Goal: Task Accomplishment & Management: Use online tool/utility

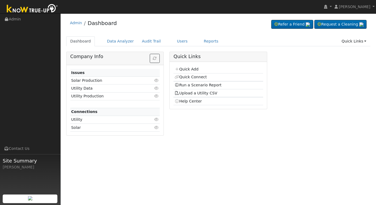
click at [200, 42] on link "Reports" at bounding box center [211, 41] width 23 height 10
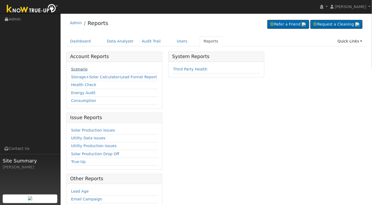
click at [81, 69] on link "Scenario" at bounding box center [79, 69] width 16 height 4
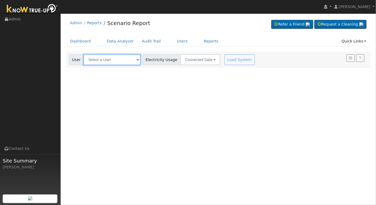
click at [131, 60] on input "text" at bounding box center [111, 59] width 57 height 11
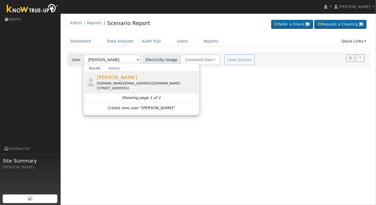
click at [147, 82] on div "[DOMAIN_NAME][EMAIL_ADDRESS][DOMAIN_NAME]" at bounding box center [147, 83] width 100 height 5
type input "[PERSON_NAME]"
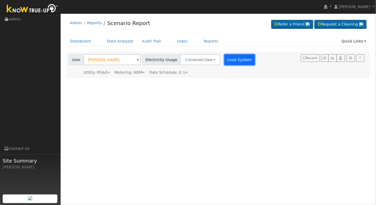
click at [231, 61] on button "Load System" at bounding box center [239, 59] width 31 height 11
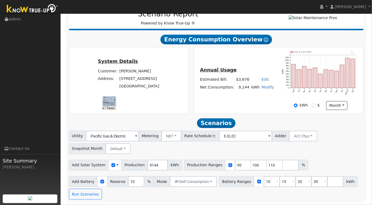
scroll to position [78, 0]
click at [154, 166] on input "9144" at bounding box center [158, 165] width 20 height 11
type input "13878"
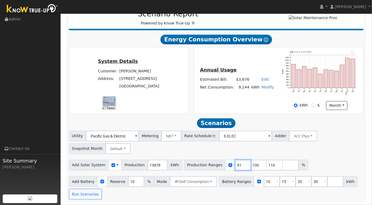
click at [235, 163] on input "91" at bounding box center [243, 165] width 16 height 11
click at [235, 166] on input "91" at bounding box center [243, 165] width 16 height 11
type input "100"
type input "110"
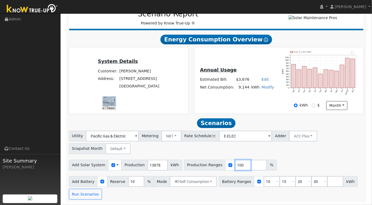
type input "100"
click at [264, 182] on input "10" at bounding box center [272, 181] width 16 height 11
type input "15"
type input "20"
type input "30"
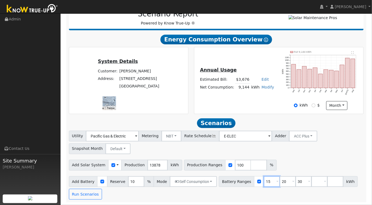
scroll to position [65, 0]
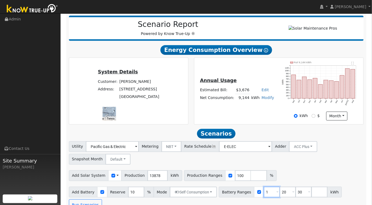
type input "20"
type input "30"
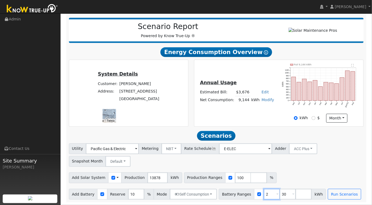
type input "30"
type input "3"
type input "27"
drag, startPoint x: 315, startPoint y: 159, endPoint x: 317, endPoint y: 157, distance: 3.2
click at [315, 159] on div "Utility Pacific Gas & Electric Metering NBT NEM NBT Rate Schedule E-ELEC Adder …" at bounding box center [216, 154] width 297 height 25
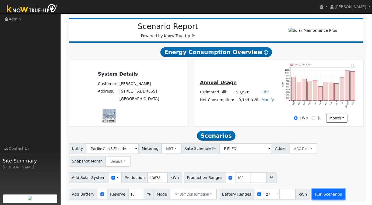
click at [315, 190] on button "Run Scenarios" at bounding box center [328, 194] width 33 height 11
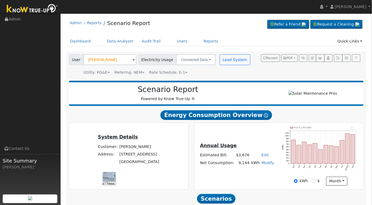
scroll to position [179, 0]
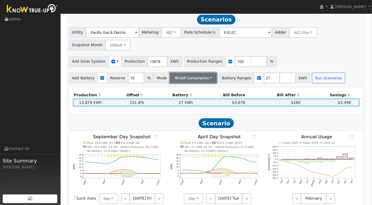
click at [205, 78] on button "Self Consumption" at bounding box center [193, 78] width 47 height 11
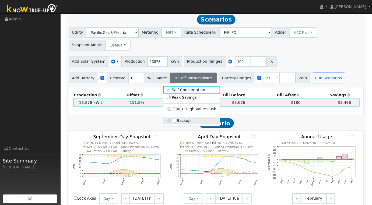
click at [177, 123] on label "Backup" at bounding box center [191, 121] width 57 height 8
click at [177, 123] on input "Backup" at bounding box center [175, 121] width 4 height 4
type input "20"
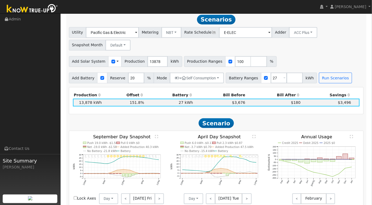
click at [335, 59] on div "Add Solar System Use CSV Data Production 13878 kWh Production Ranges 100 %" at bounding box center [216, 60] width 297 height 13
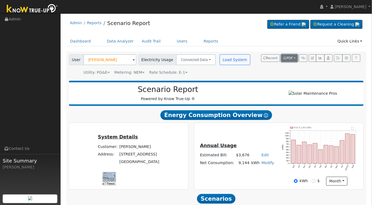
click at [295, 58] on button "PDF" at bounding box center [289, 58] width 16 height 8
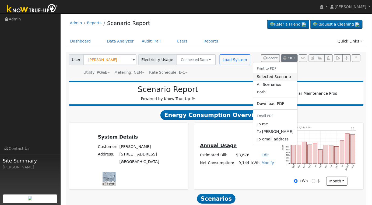
click at [278, 77] on link "Selected Scenario" at bounding box center [275, 77] width 44 height 8
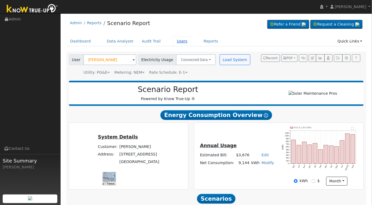
click at [175, 42] on link "Users" at bounding box center [182, 41] width 19 height 10
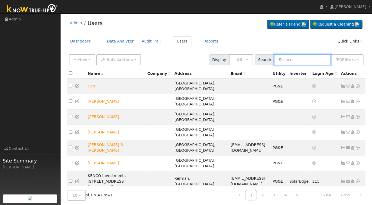
click at [302, 57] on input "text" at bounding box center [302, 59] width 57 height 11
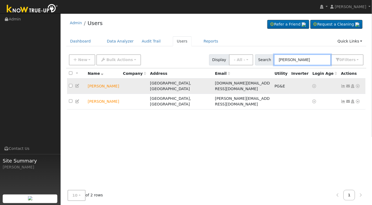
type input "david kl"
click at [77, 84] on icon at bounding box center [77, 86] width 5 height 4
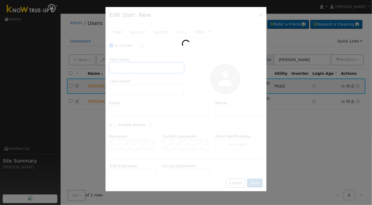
checkbox input "true"
type input "David"
type input "Kleckner"
type input "[DOMAIN_NAME][EMAIL_ADDRESS][DOMAIN_NAME]"
type input "5107099522"
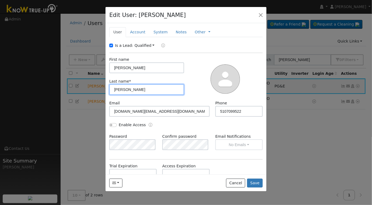
click at [140, 89] on input "Kleckner" at bounding box center [146, 89] width 75 height 11
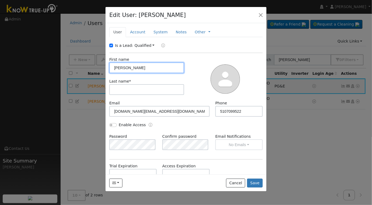
click at [135, 67] on input "David" at bounding box center [146, 67] width 75 height 11
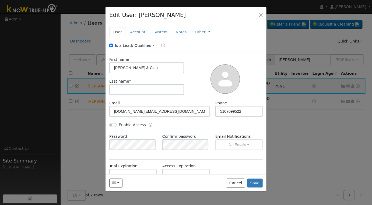
click at [219, 105] on label "Phone" at bounding box center [221, 103] width 12 height 6
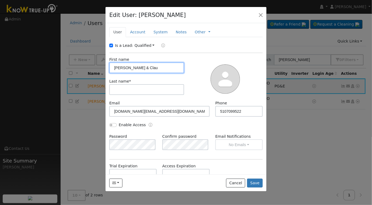
click at [164, 66] on input "David Kleckner & Clau" at bounding box center [146, 67] width 75 height 11
type input "David Kleckner & Claudia Alcala Alvarez"
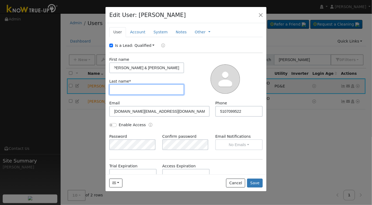
scroll to position [0, 0]
click at [164, 87] on input "text" at bounding box center [146, 89] width 75 height 11
type input "."
click at [253, 180] on button "Save" at bounding box center [255, 183] width 16 height 9
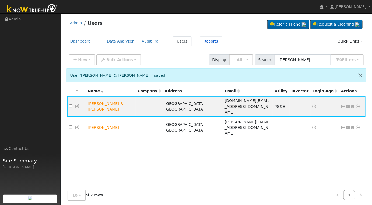
click at [200, 42] on link "Reports" at bounding box center [211, 41] width 23 height 10
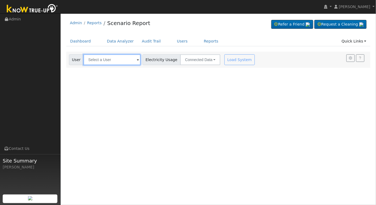
click at [115, 57] on input "text" at bounding box center [111, 59] width 57 height 11
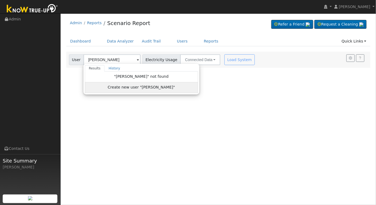
click at [0, 0] on div "Create new user "[PERSON_NAME]"" at bounding box center [0, 0] width 0 height 0
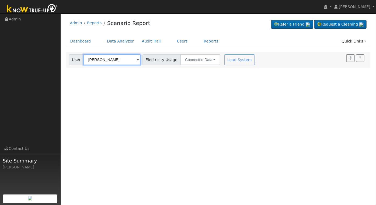
click at [118, 62] on input "[PERSON_NAME]" at bounding box center [111, 59] width 57 height 11
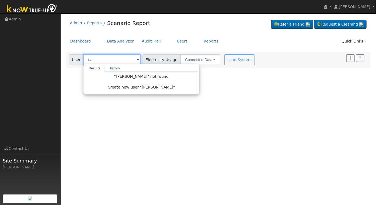
type input "d"
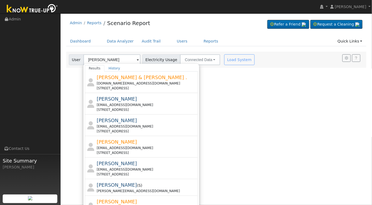
click at [150, 83] on div "dkleckner.dk@gmail.com" at bounding box center [147, 83] width 100 height 5
type input "David Kleckner & Claudia Alcala Alvarez ."
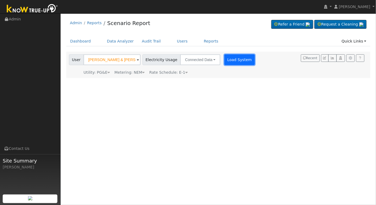
click at [233, 60] on button "Load System" at bounding box center [239, 59] width 31 height 11
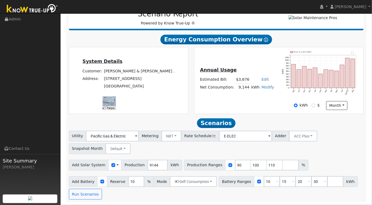
scroll to position [78, 0]
click at [152, 166] on input "9144" at bounding box center [158, 165] width 20 height 11
type input "13878"
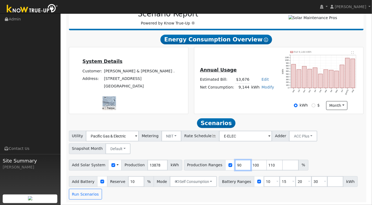
click at [235, 166] on input "90" at bounding box center [243, 165] width 16 height 11
type input "100"
type input "110"
type input "100"
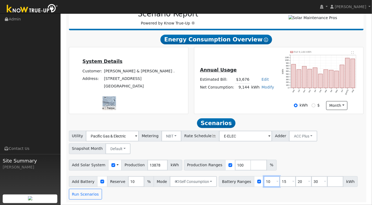
click at [264, 182] on input "10" at bounding box center [272, 181] width 16 height 11
type input "15"
type input "20"
type input "30"
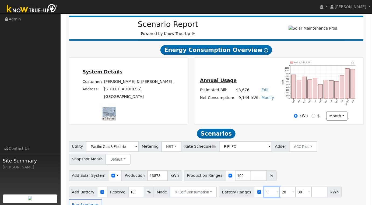
type input "20"
type input "30"
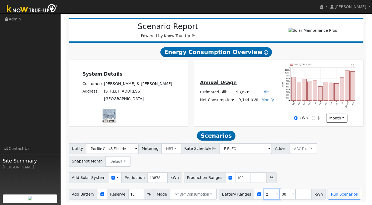
type input "30"
type input "3"
type input "27"
click at [284, 178] on div "Add Solar System Use CSV Data Production 13878 kWh Production Ranges 100 %" at bounding box center [216, 177] width 297 height 13
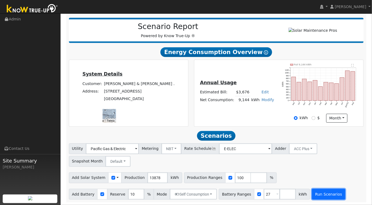
click at [322, 194] on button "Run Scenarios" at bounding box center [328, 194] width 33 height 11
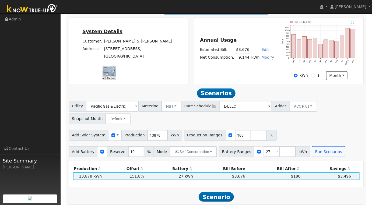
scroll to position [179, 0]
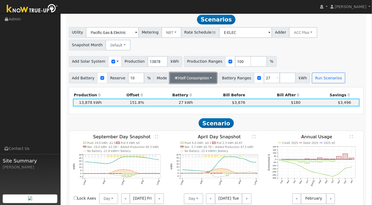
click at [210, 79] on button "Self Consumption" at bounding box center [193, 78] width 47 height 11
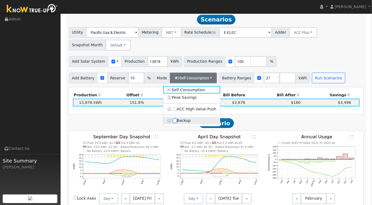
click at [175, 123] on input "Backup" at bounding box center [175, 121] width 4 height 4
checkbox input "true"
type input "20"
click at [336, 62] on div "Add Solar System Use CSV Data Production 13878 kWh Production Ranges 100 %" at bounding box center [216, 60] width 297 height 13
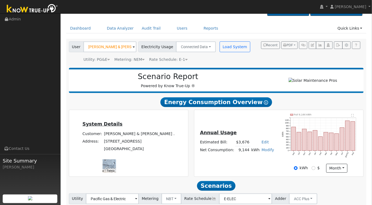
scroll to position [0, 0]
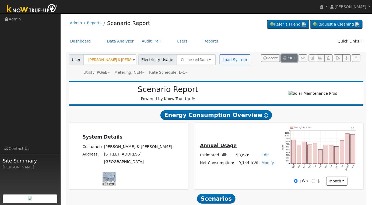
click at [293, 58] on span "PDF" at bounding box center [288, 58] width 10 height 4
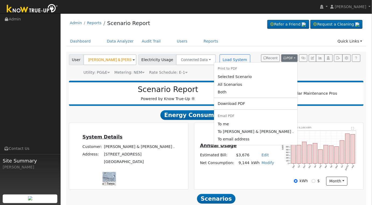
click at [156, 117] on h2 "Energy Consumption Overview Show Help" at bounding box center [216, 115] width 295 height 10
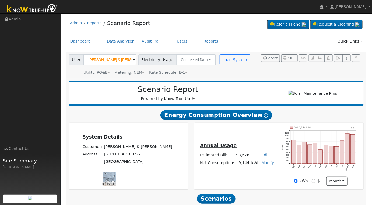
drag, startPoint x: 93, startPoint y: 149, endPoint x: 129, endPoint y: 158, distance: 37.3
click at [129, 150] on td "David Kleckner & Claudia Alcala Alvarez ." at bounding box center [139, 147] width 73 height 8
copy td "David Kleckner & Claudia Alcala Alvarez"
click at [295, 59] on button "PDF" at bounding box center [289, 58] width 16 height 8
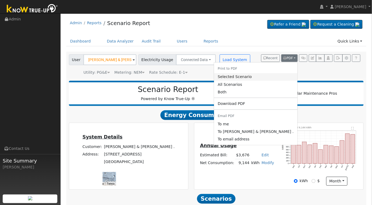
click at [257, 78] on link "Selected Scenario" at bounding box center [255, 77] width 83 height 8
